Goal: Navigation & Orientation: Find specific page/section

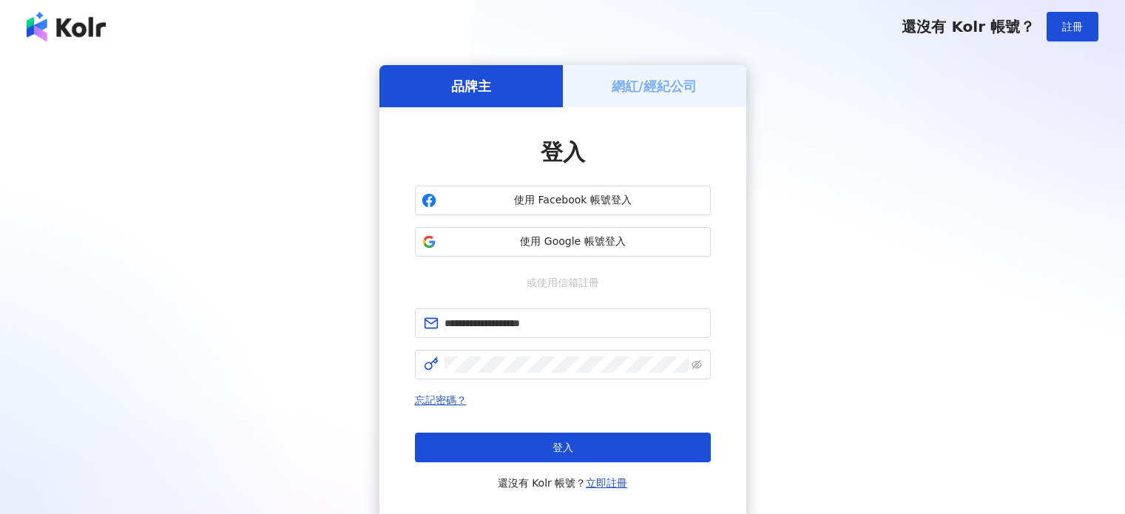
click at [572, 434] on button "登入" at bounding box center [563, 448] width 296 height 30
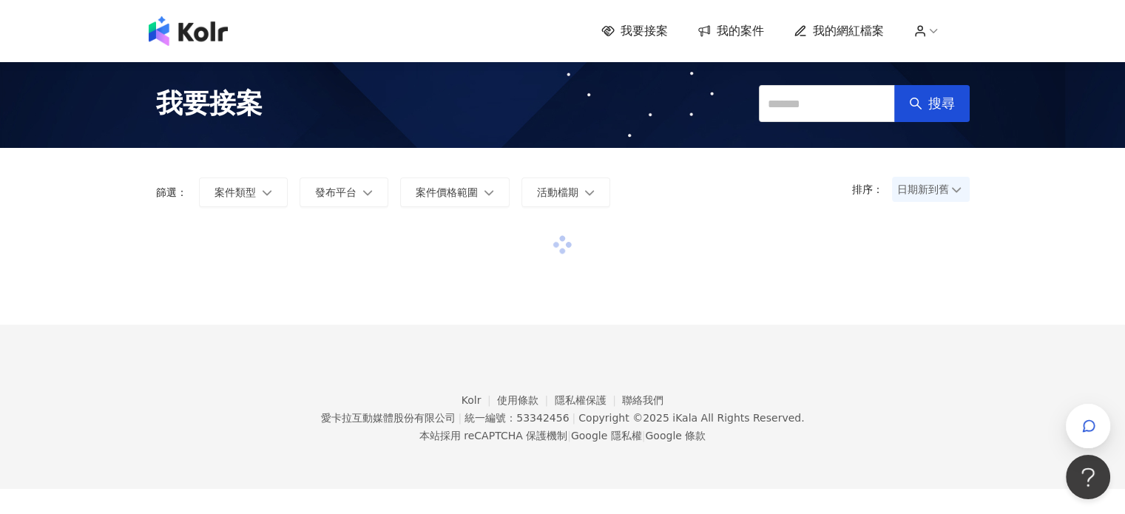
drag, startPoint x: 453, startPoint y: 316, endPoint x: 436, endPoint y: 280, distance: 40.0
click at [453, 316] on div at bounding box center [563, 275] width 814 height 99
